Goal: Task Accomplishment & Management: Manage account settings

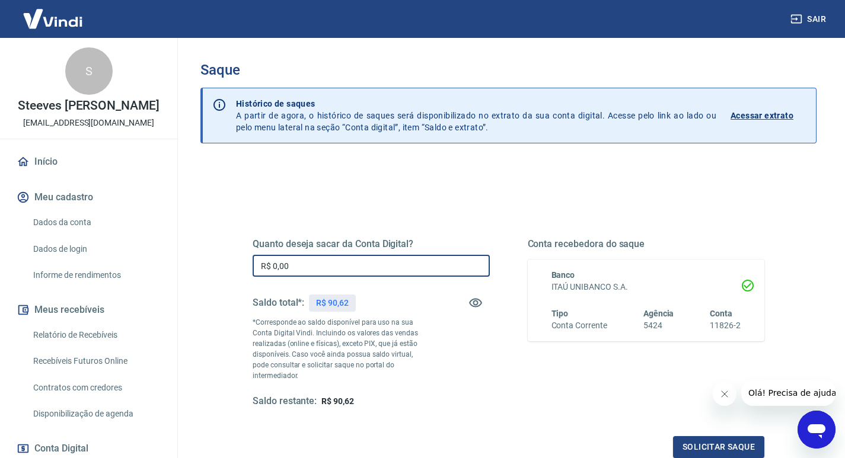
drag, startPoint x: 292, startPoint y: 264, endPoint x: 252, endPoint y: 264, distance: 39.7
click at [252, 264] on div "Quanto deseja sacar da Conta Digital? R$ 0,00 ​ Saldo total*: R$ 90,62 *Corresp…" at bounding box center [508, 329] width 540 height 286
type input "R$ 90,62"
click at [713, 439] on button "Solicitar saque" at bounding box center [718, 447] width 91 height 22
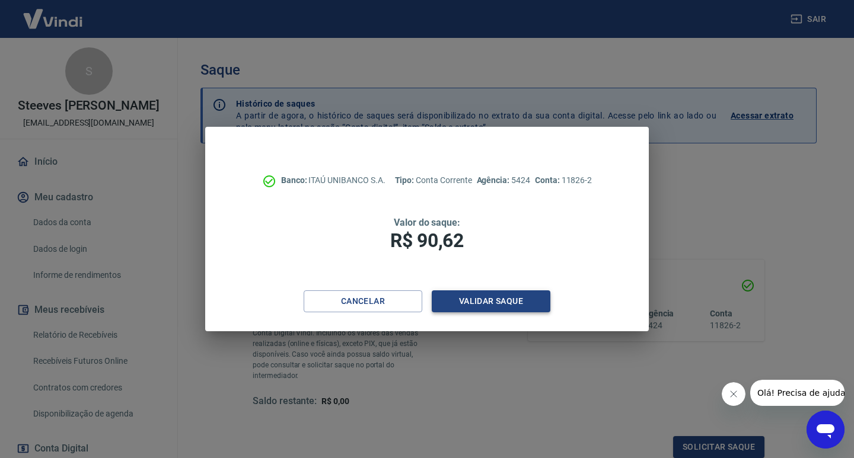
click at [484, 301] on button "Validar saque" at bounding box center [491, 301] width 119 height 22
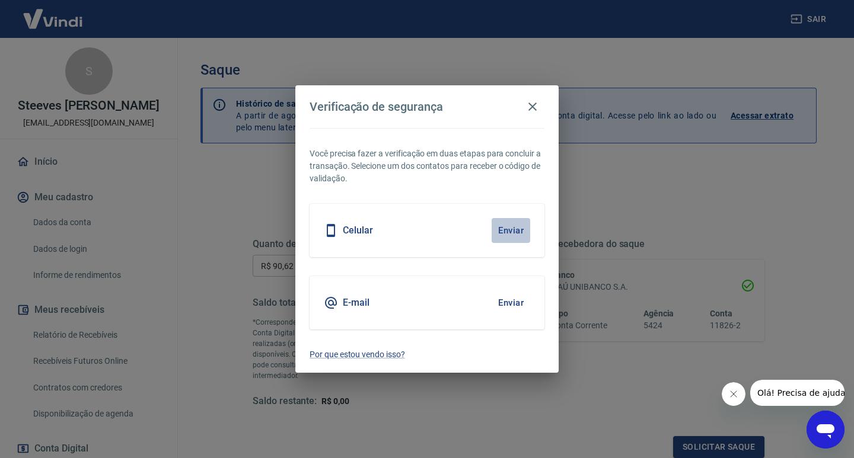
click at [503, 232] on button "Enviar" at bounding box center [510, 230] width 39 height 25
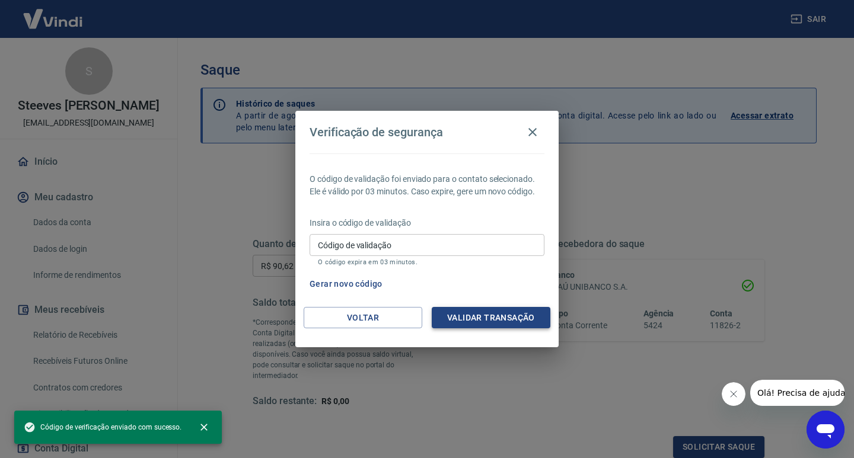
click at [484, 316] on button "Validar transação" at bounding box center [491, 318] width 119 height 22
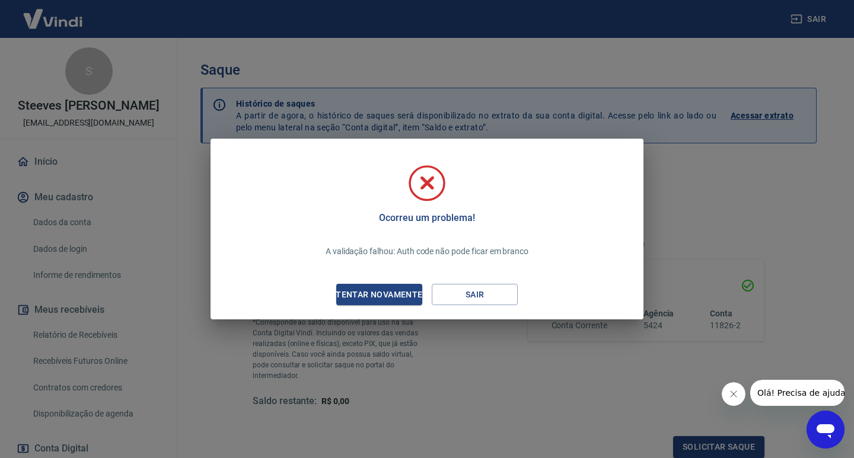
click at [397, 291] on div "Tentar novamente" at bounding box center [378, 295] width 115 height 15
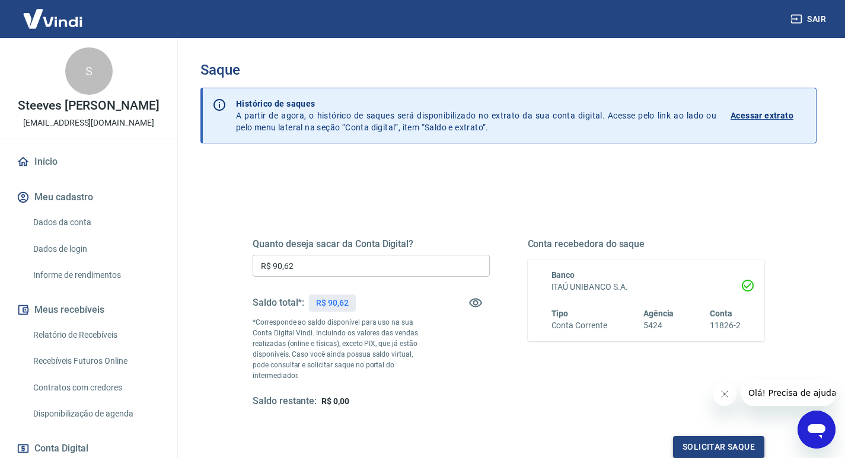
click at [696, 436] on button "Solicitar saque" at bounding box center [718, 447] width 91 height 22
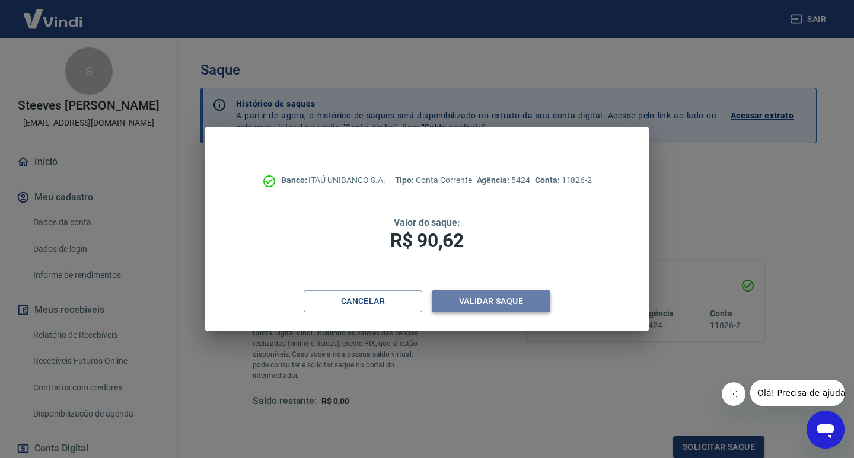
click at [487, 299] on button "Validar saque" at bounding box center [491, 301] width 119 height 22
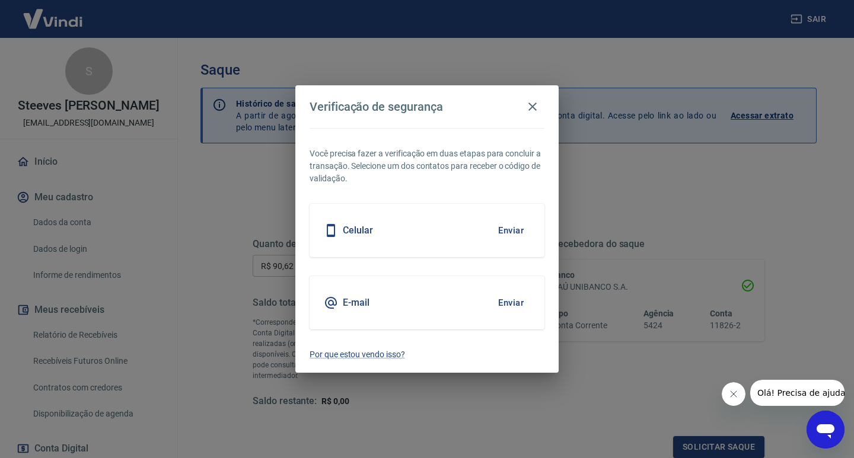
click at [369, 302] on div "E-mail Enviar" at bounding box center [426, 302] width 235 height 53
click at [504, 306] on button "Enviar" at bounding box center [510, 302] width 39 height 25
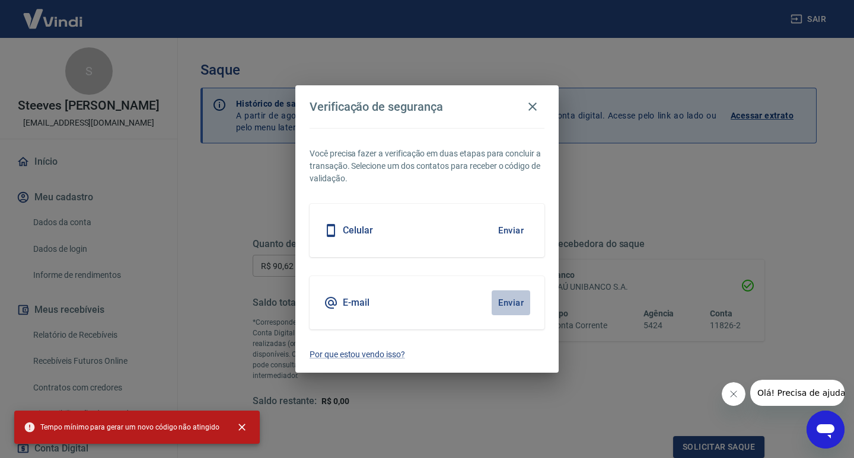
click at [512, 301] on button "Enviar" at bounding box center [510, 302] width 39 height 25
click at [730, 397] on icon "Fechar mensagem da empresa" at bounding box center [732, 393] width 9 height 9
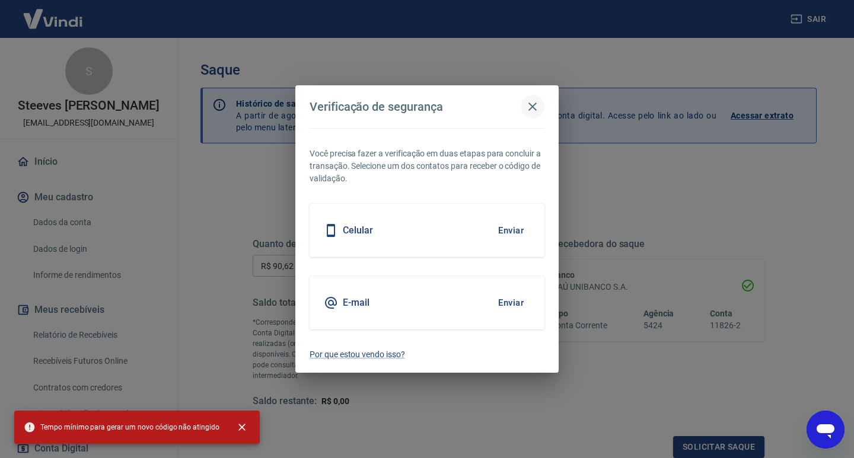
click at [534, 106] on icon "button" at bounding box center [532, 107] width 14 height 14
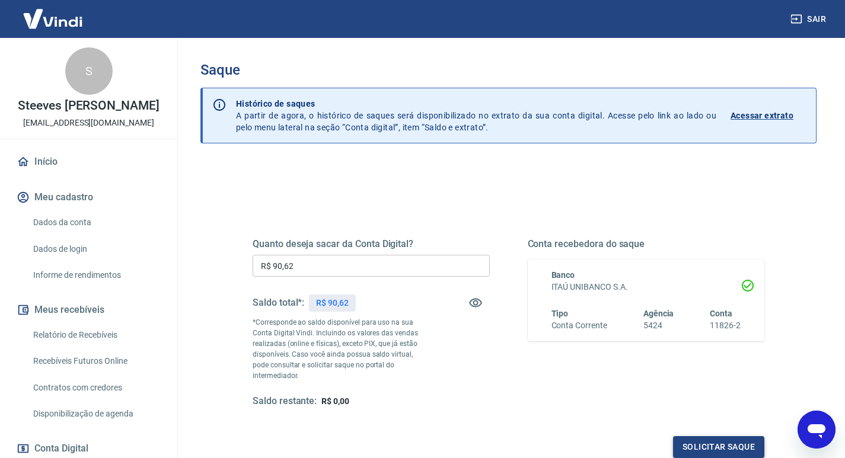
click at [719, 439] on button "Solicitar saque" at bounding box center [718, 447] width 91 height 22
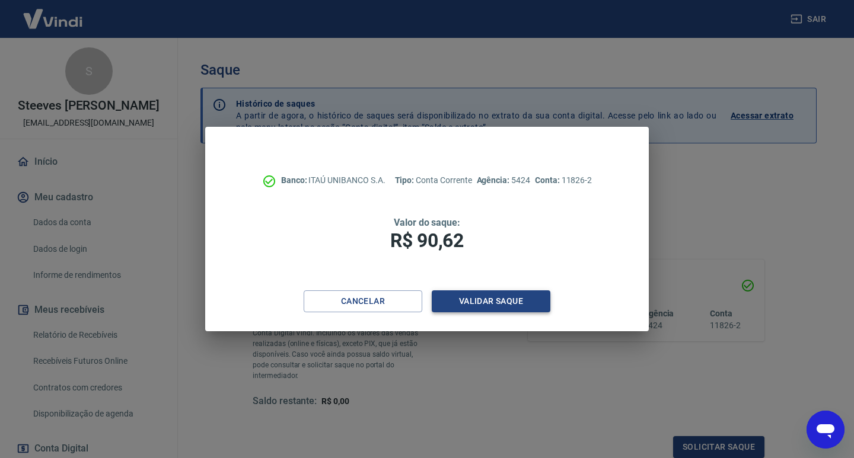
click at [466, 306] on button "Validar saque" at bounding box center [491, 301] width 119 height 22
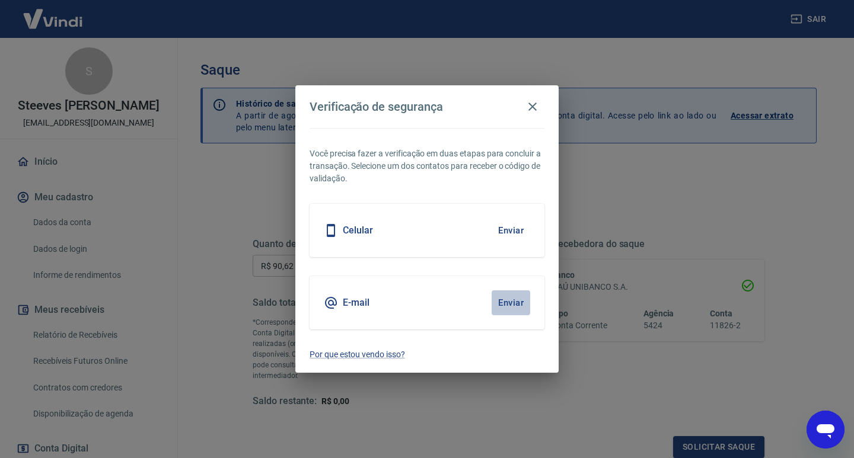
click at [509, 302] on button "Enviar" at bounding box center [510, 302] width 39 height 25
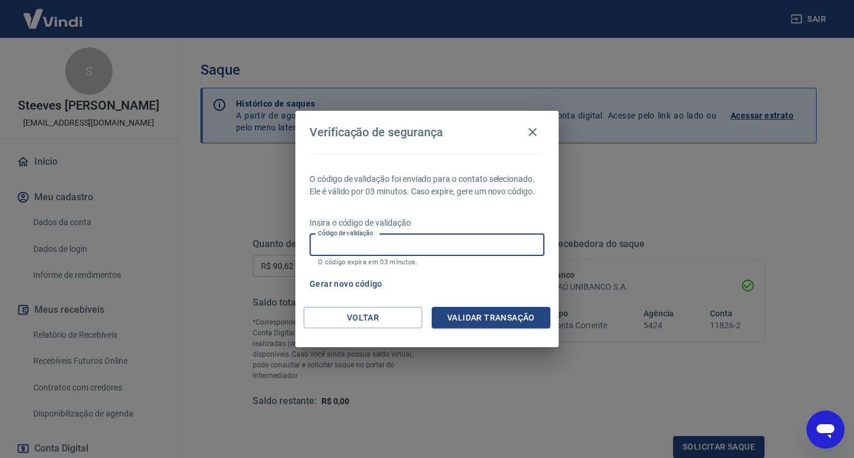
click at [379, 246] on input "Código de validação" at bounding box center [426, 245] width 235 height 22
type input "982591"
click at [484, 320] on button "Validar transação" at bounding box center [491, 318] width 119 height 22
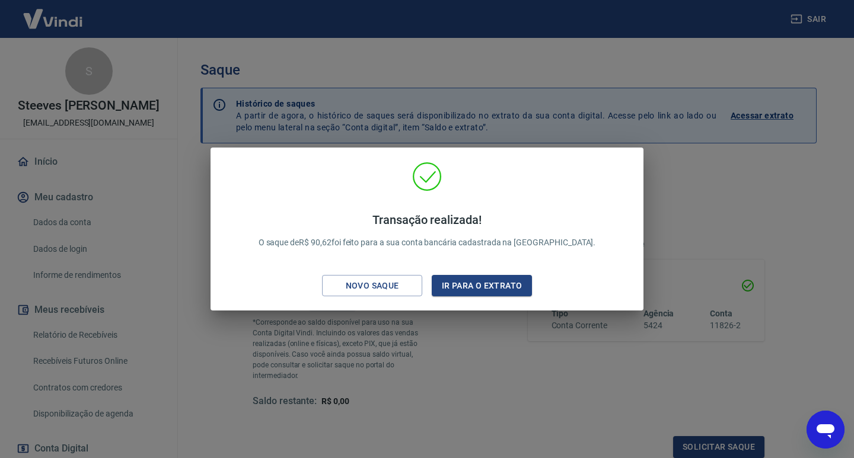
click at [470, 55] on div "Transação realizada! O saque de R$ 90,62 foi feito para a sua conta bancária ca…" at bounding box center [427, 229] width 854 height 458
